Goal: Information Seeking & Learning: Learn about a topic

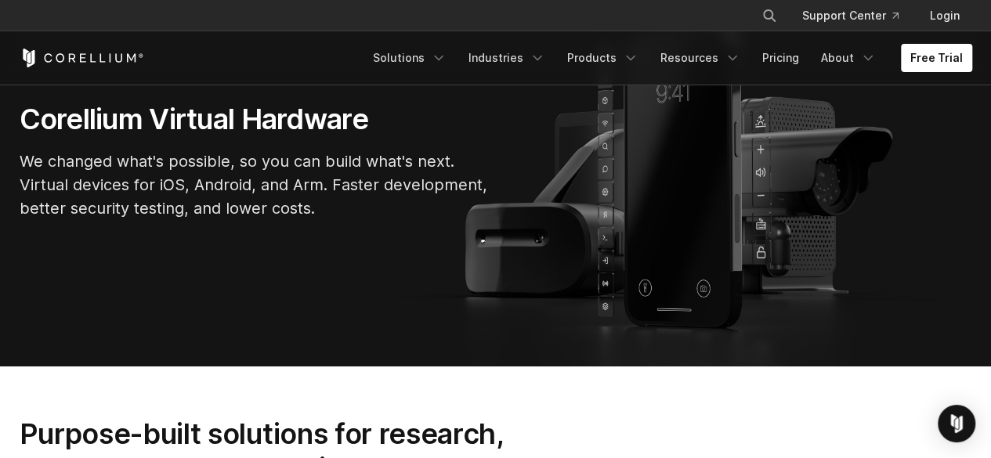
scroll to position [76, 0]
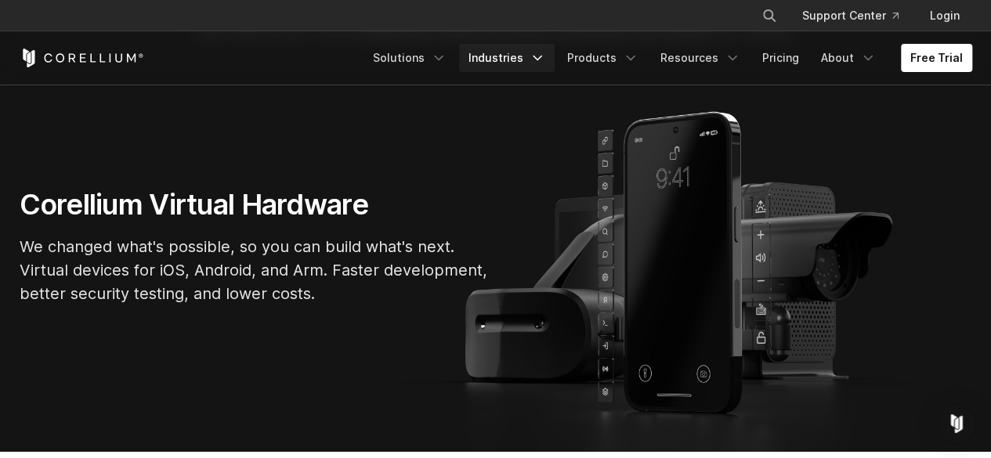
click at [522, 53] on link "Industries" at bounding box center [507, 58] width 96 height 28
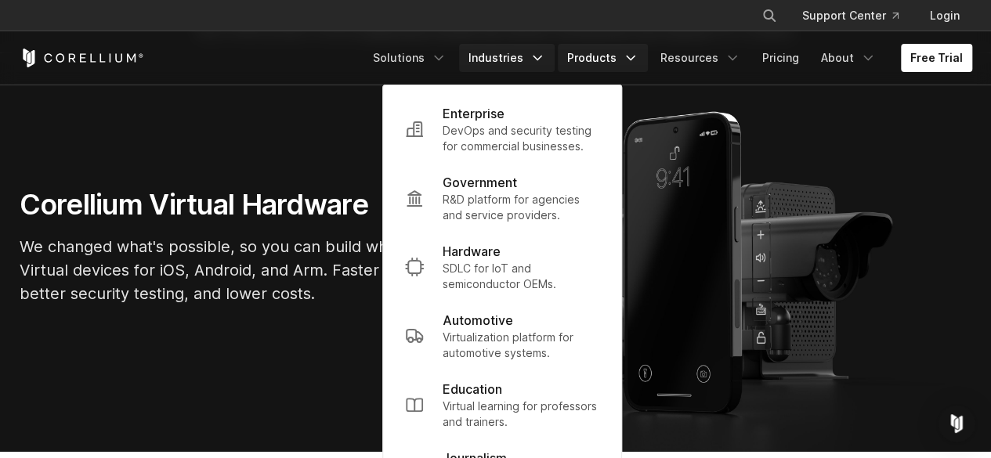
click at [584, 53] on link "Products" at bounding box center [603, 58] width 90 height 28
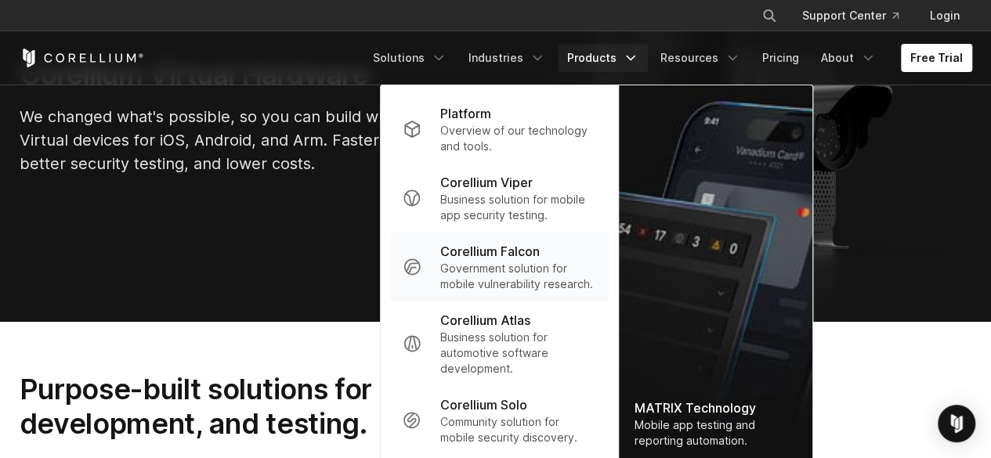
scroll to position [204, 0]
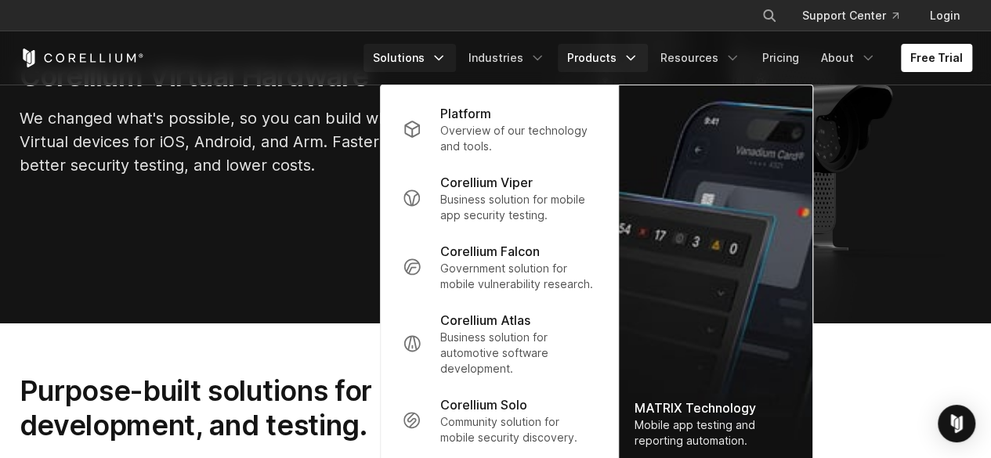
click at [404, 51] on link "Solutions" at bounding box center [409, 58] width 92 height 28
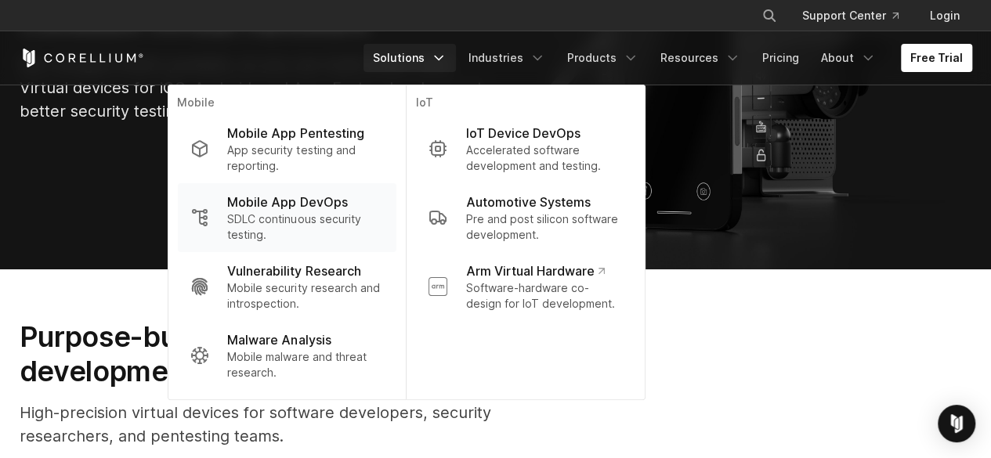
scroll to position [259, 0]
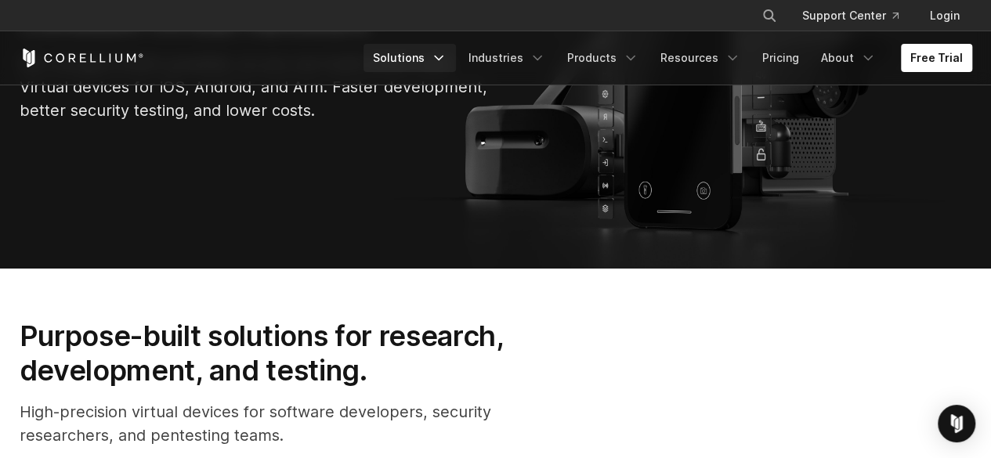
click at [421, 58] on link "Solutions" at bounding box center [409, 58] width 92 height 28
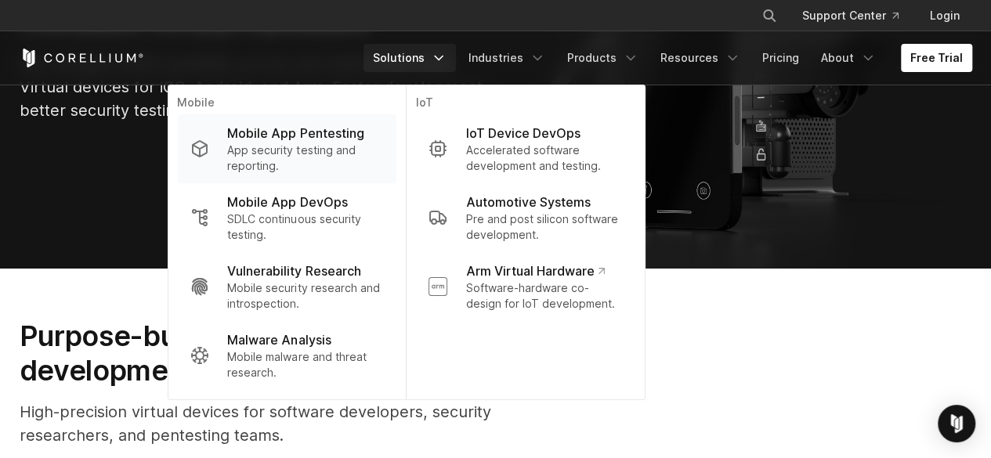
click at [331, 166] on p "App security testing and reporting." at bounding box center [305, 158] width 156 height 31
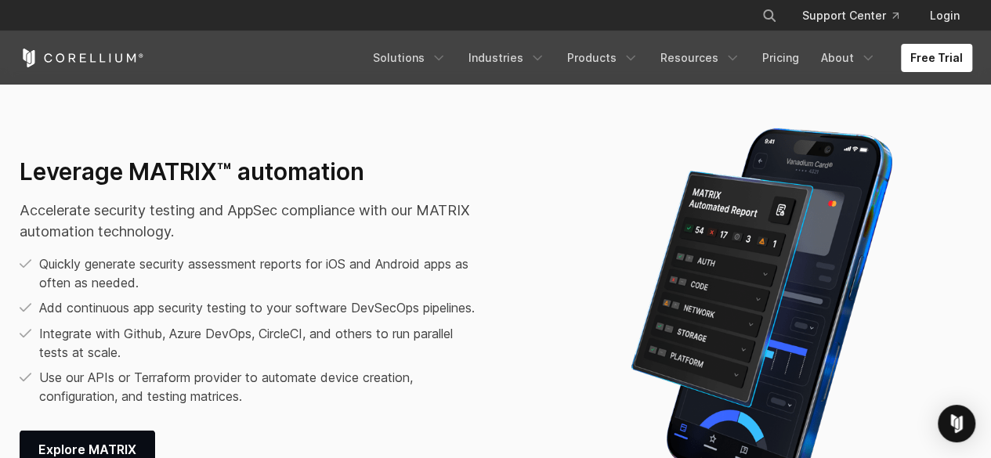
scroll to position [1803, 0]
